Goal: Navigation & Orientation: Find specific page/section

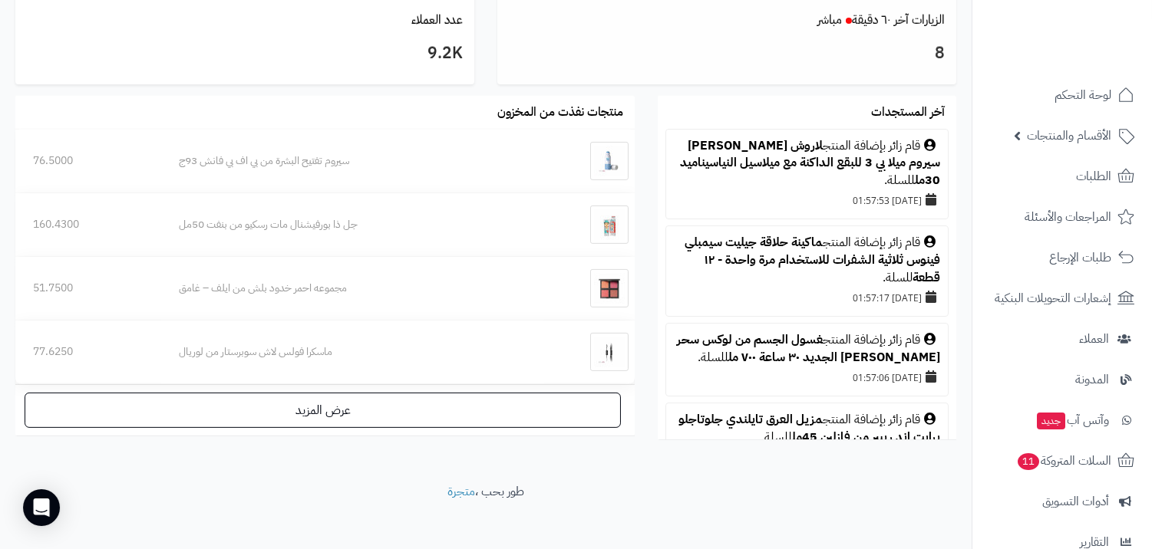
scroll to position [925, 0]
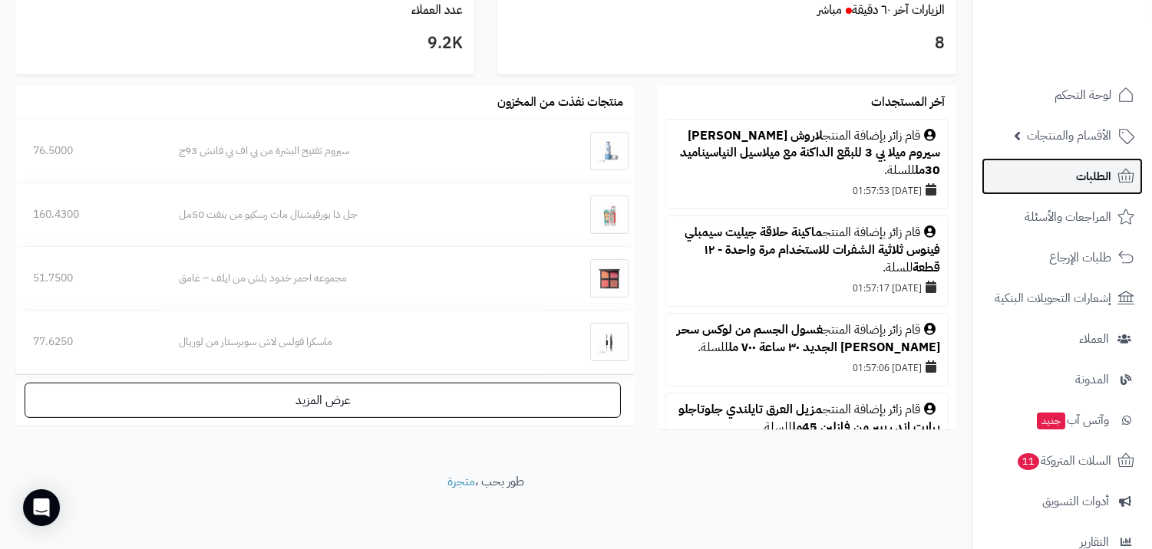
click at [1071, 164] on link "الطلبات" at bounding box center [1061, 176] width 161 height 37
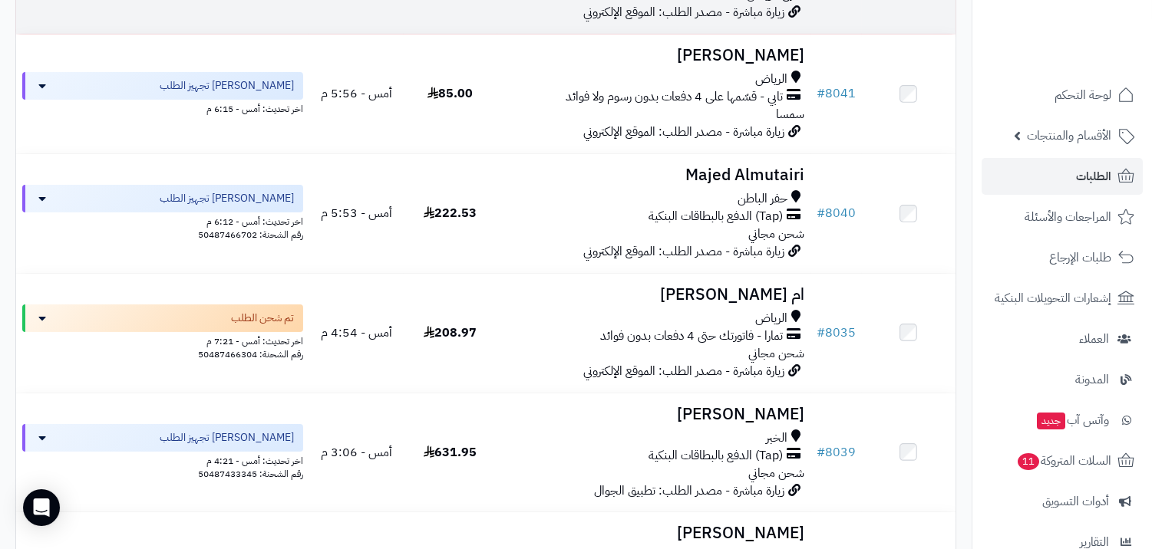
scroll to position [341, 0]
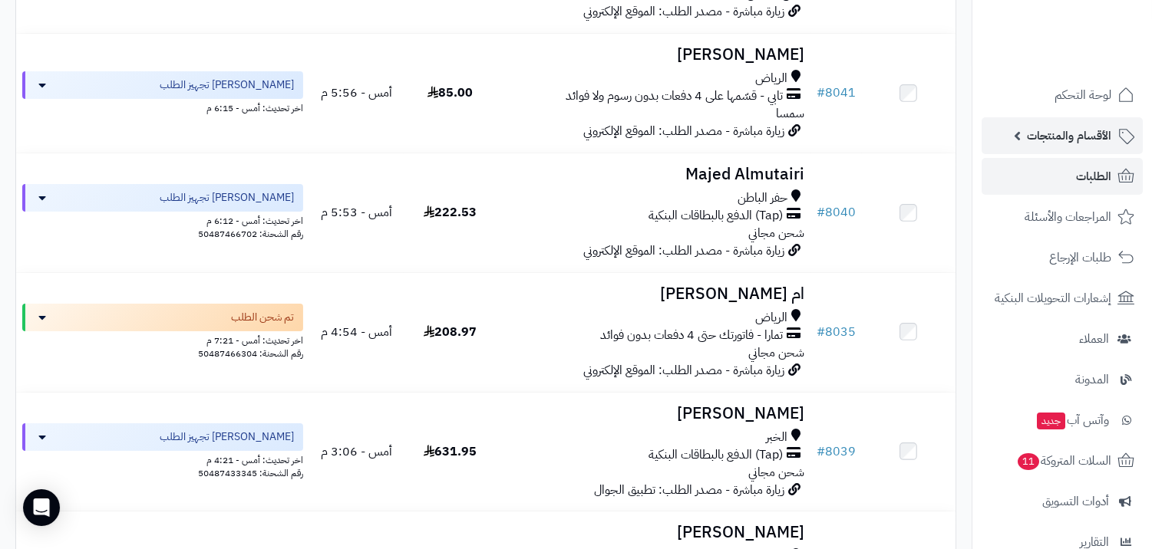
click at [1090, 132] on span "الأقسام والمنتجات" at bounding box center [1069, 135] width 84 height 21
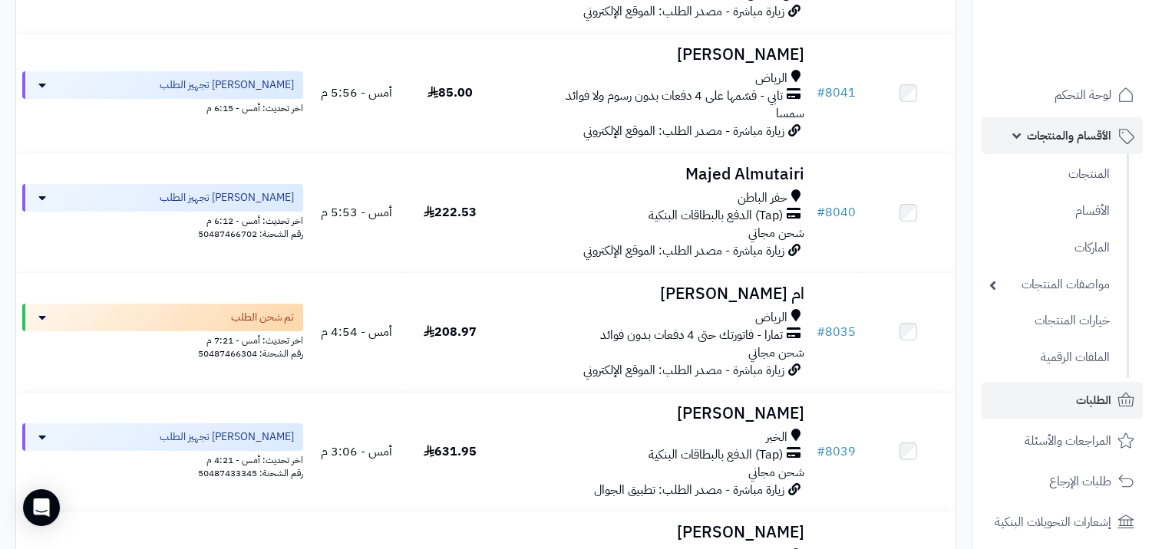
click at [1090, 132] on span "الأقسام والمنتجات" at bounding box center [1069, 135] width 84 height 21
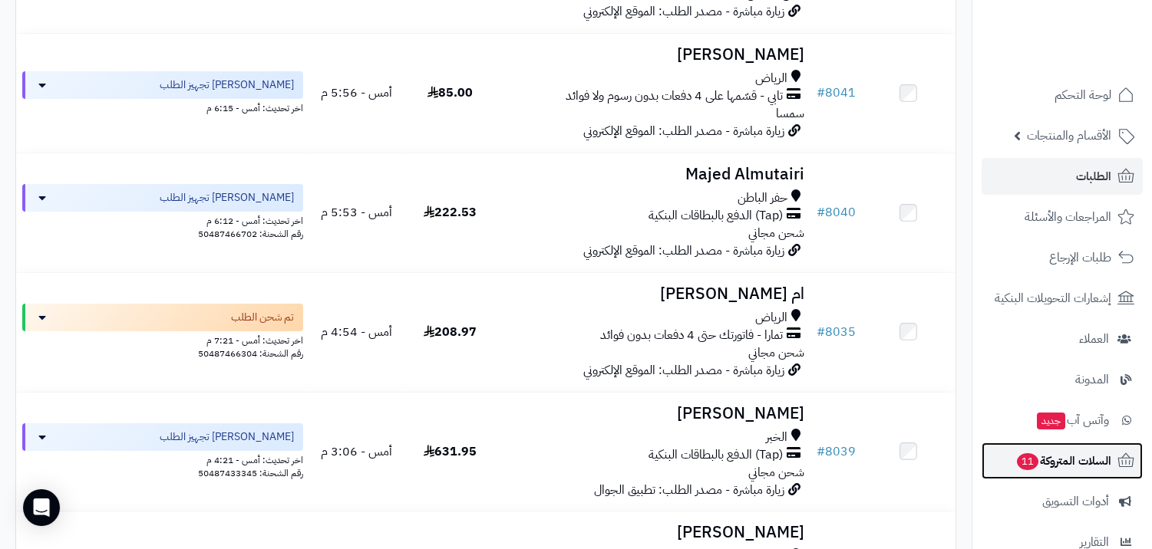
click at [1047, 462] on span "السلات المتروكة 11" at bounding box center [1063, 460] width 96 height 21
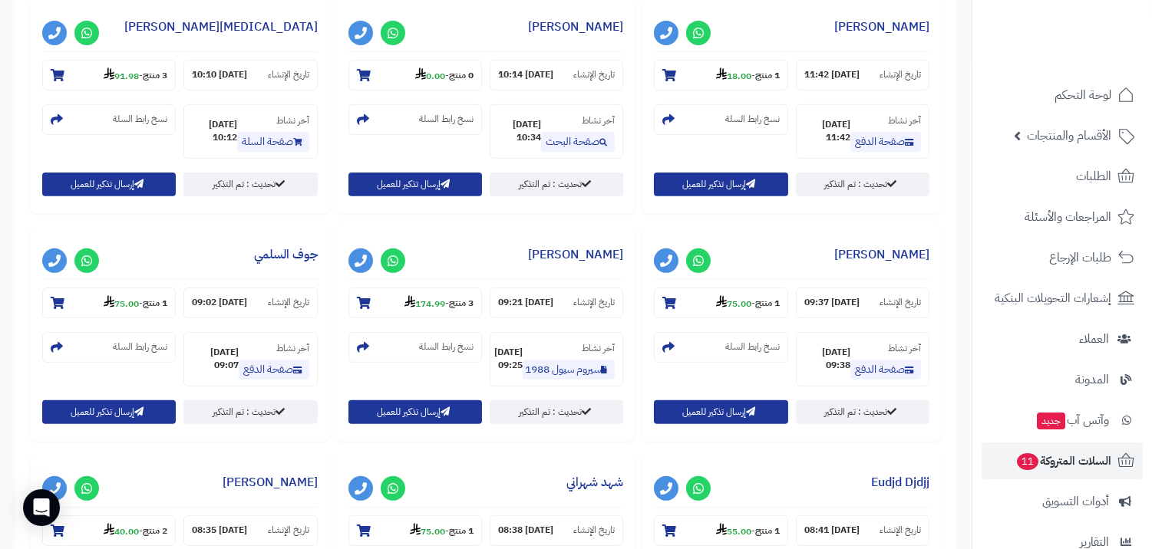
scroll to position [596, 0]
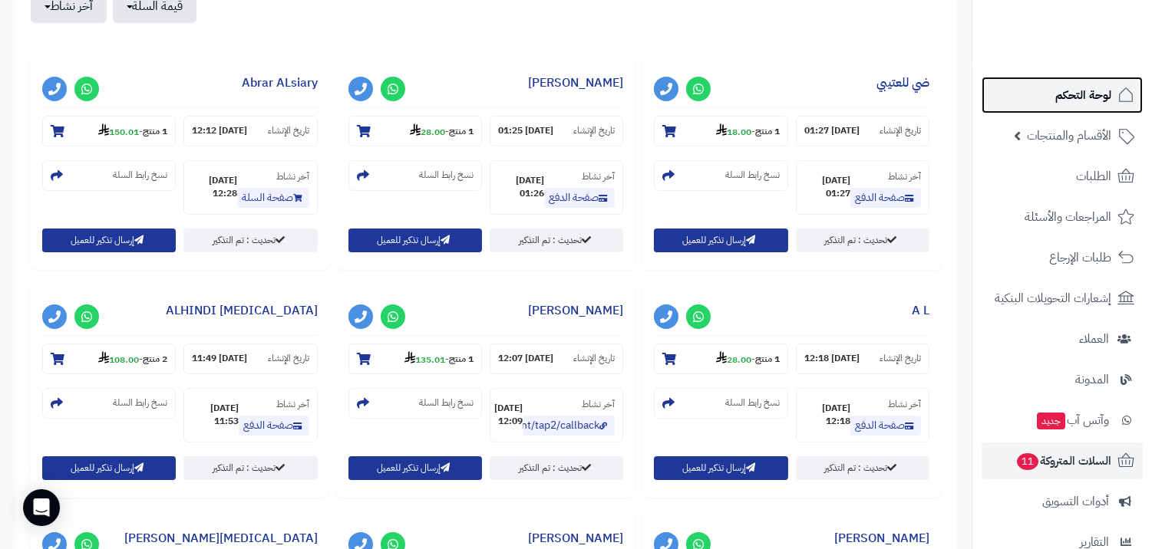
click at [1100, 101] on span "لوحة التحكم" at bounding box center [1083, 94] width 56 height 21
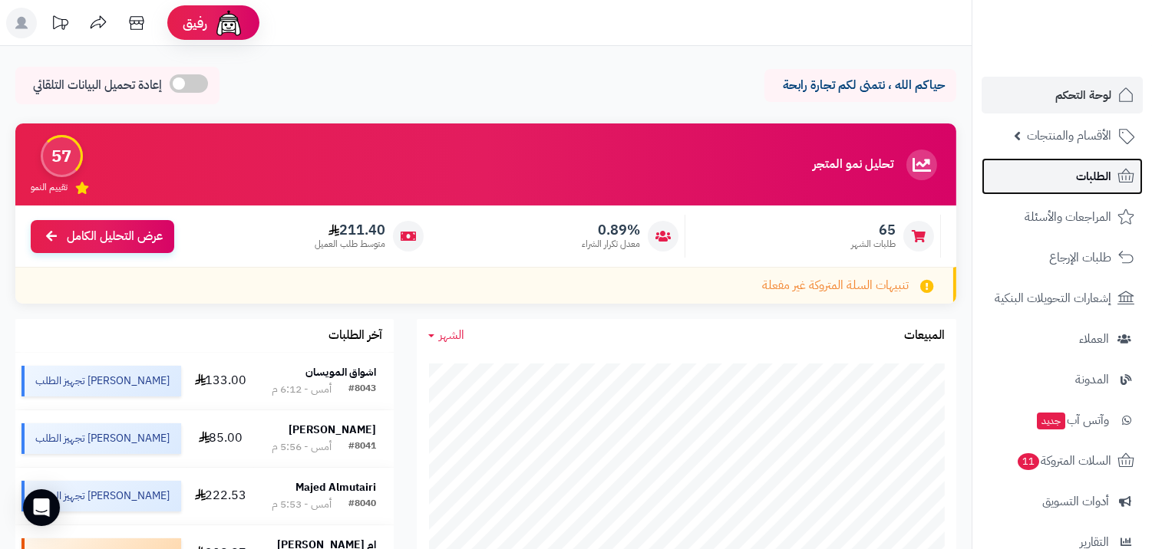
click at [1100, 181] on span "الطلبات" at bounding box center [1093, 176] width 35 height 21
